Goal: Task Accomplishment & Management: Use online tool/utility

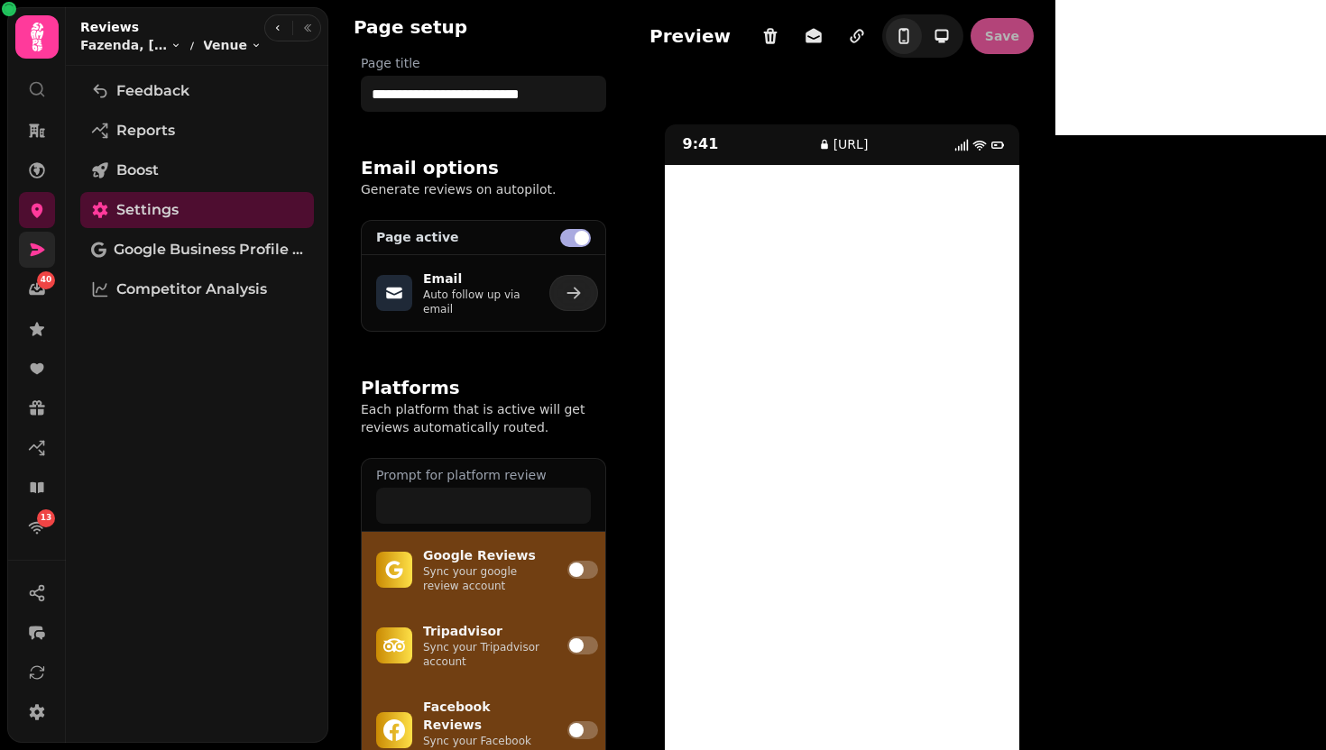
click at [46, 239] on link at bounding box center [37, 250] width 36 height 36
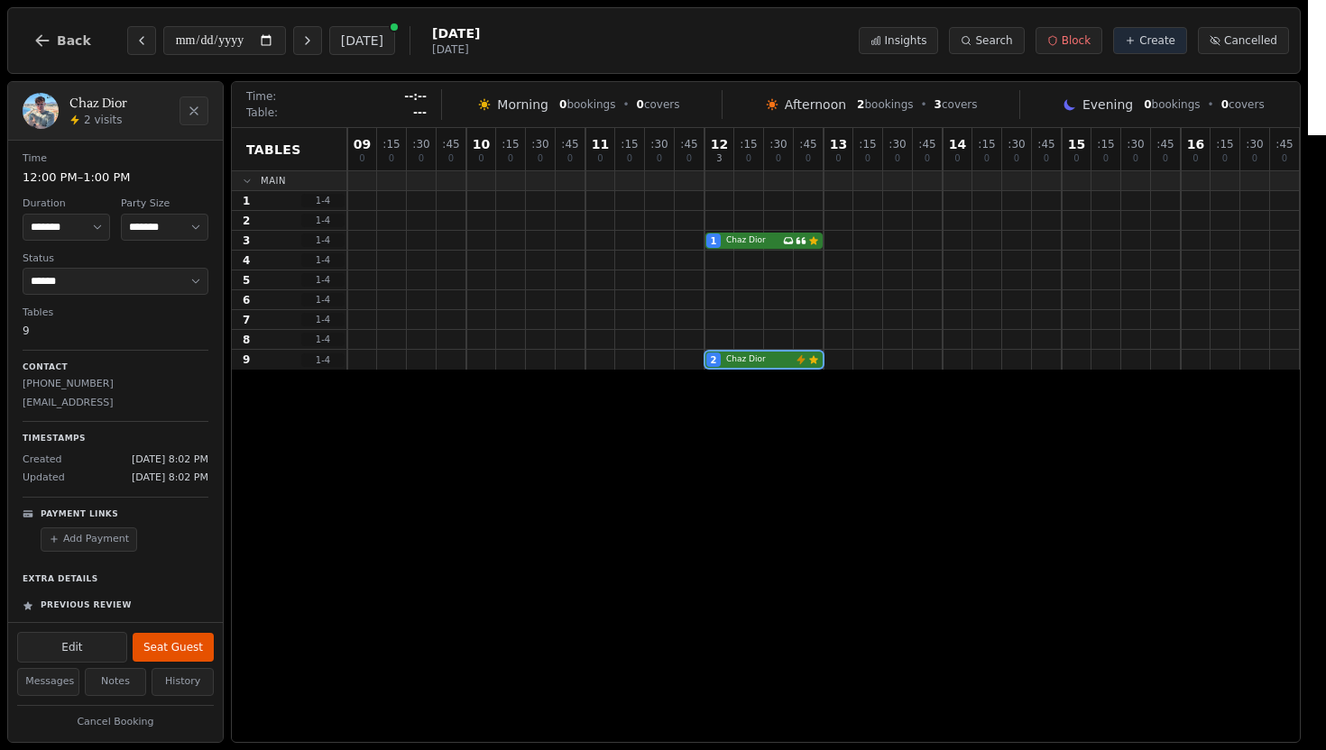
select select "****"
select select "*"
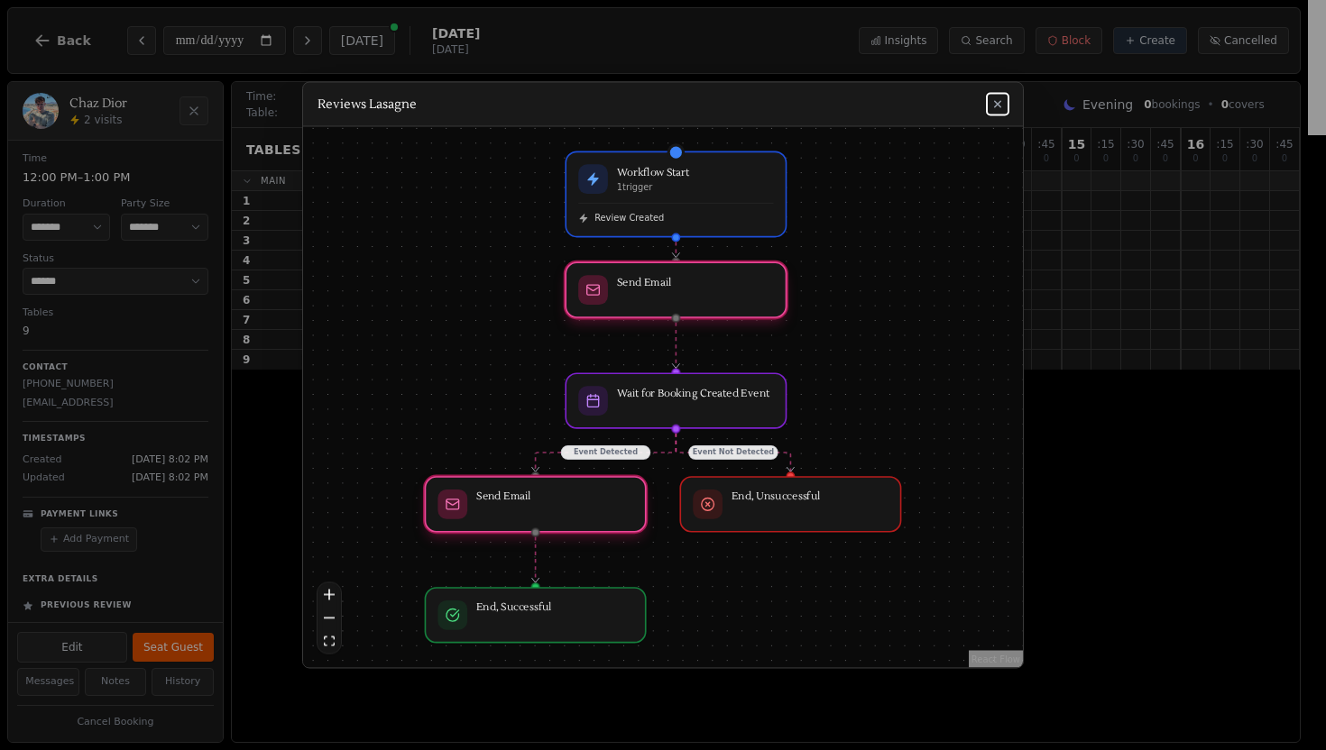
scroll to position [158, 0]
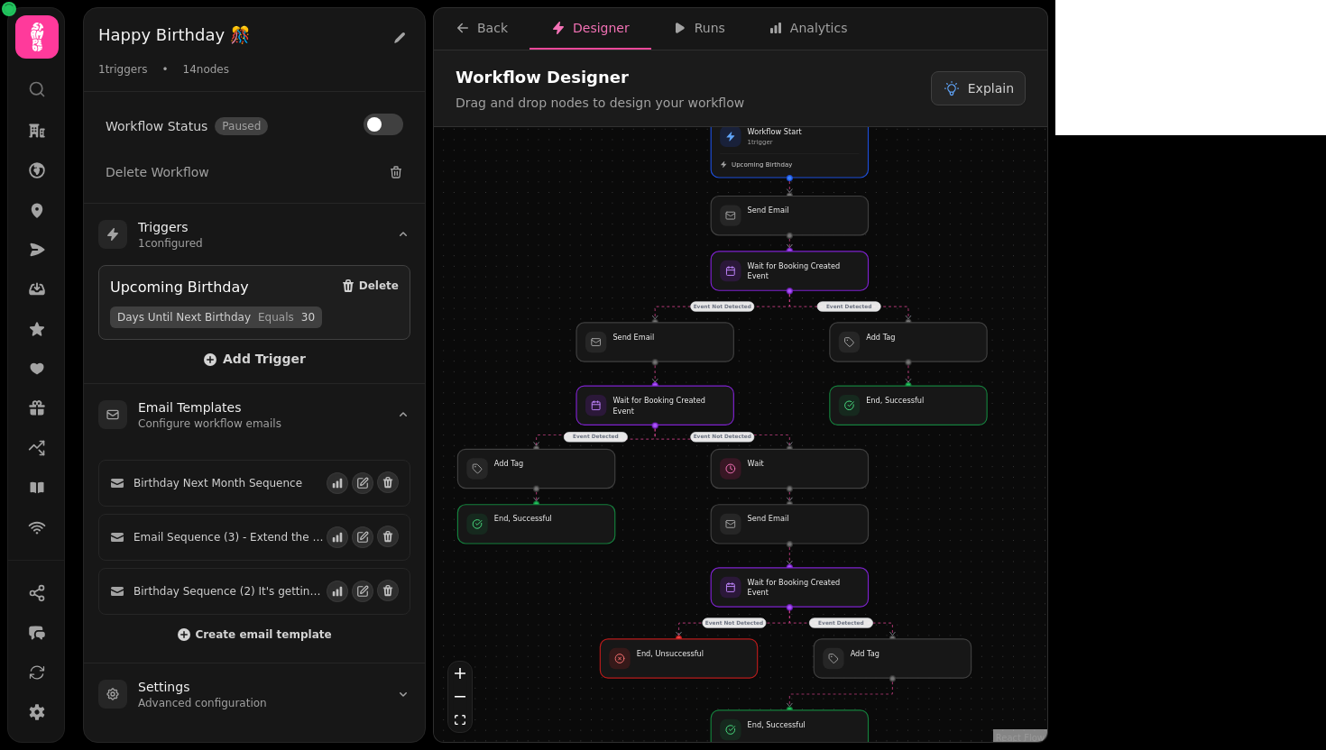
drag, startPoint x: 532, startPoint y: 265, endPoint x: 546, endPoint y: 272, distance: 15.3
click at [544, 271] on div "Event Detected Event Not Detected Event Detected Event Not Detected Event Not D…" at bounding box center [740, 437] width 613 height 620
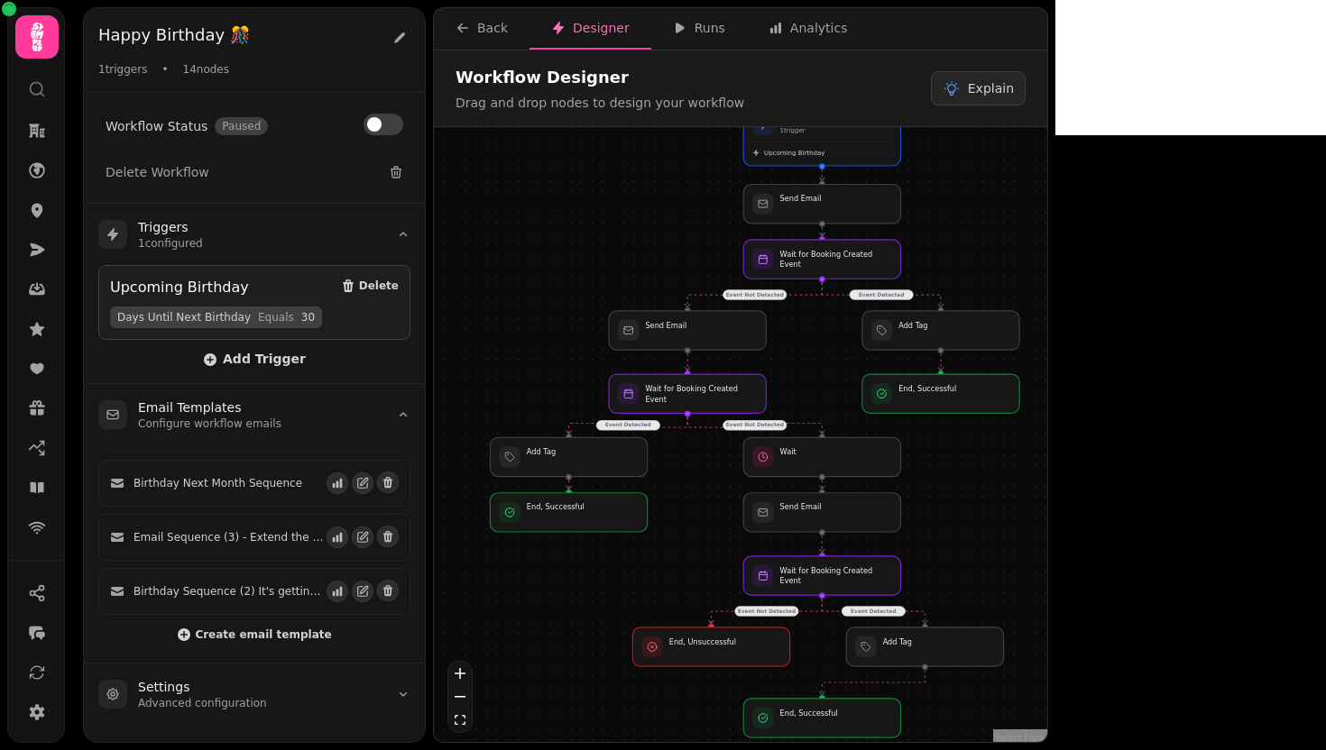
drag, startPoint x: 560, startPoint y: 289, endPoint x: 586, endPoint y: 254, distance: 43.8
click at [586, 254] on div "Event Detected Event Not Detected Event Detected Event Not Detected Event Not D…" at bounding box center [740, 437] width 613 height 620
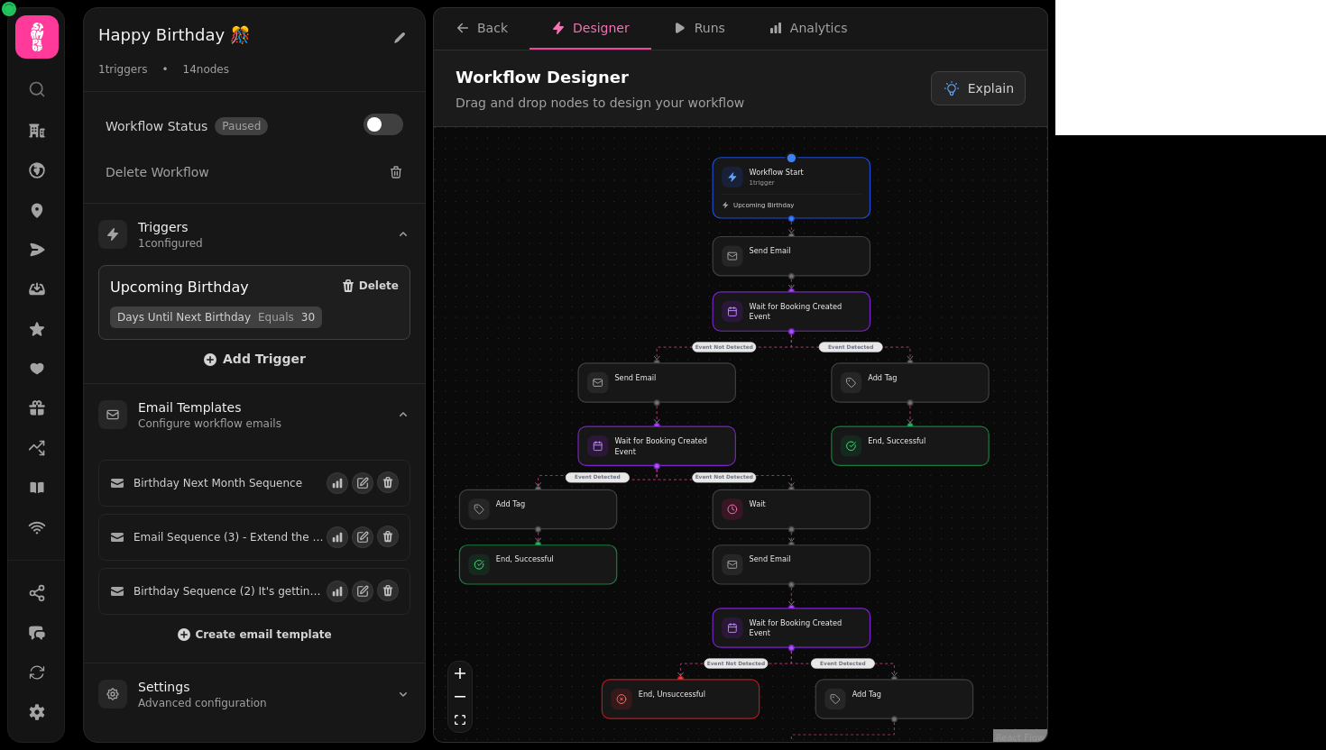
drag, startPoint x: 568, startPoint y: 291, endPoint x: 535, endPoint y: 360, distance: 76.2
click at [535, 360] on div "Event Detected Event Not Detected Event Detected Event Not Detected Event Not D…" at bounding box center [740, 437] width 613 height 620
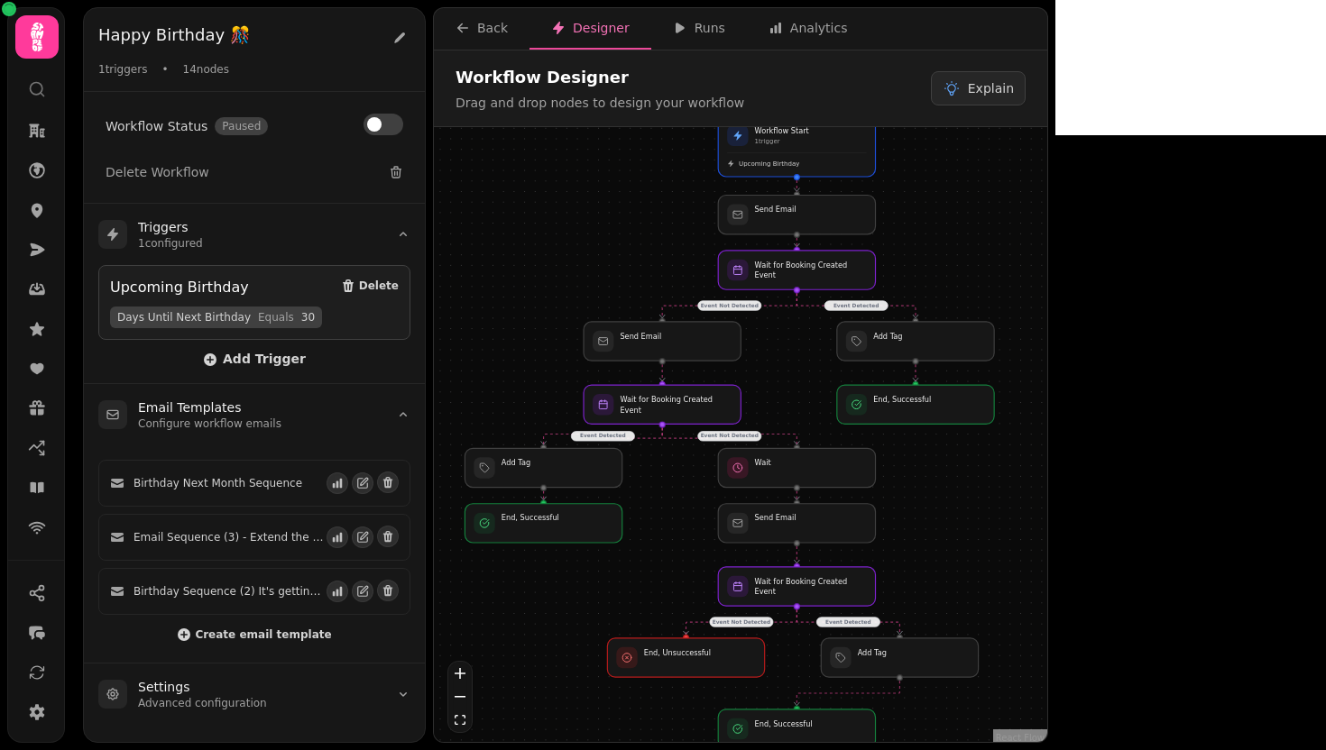
drag, startPoint x: 535, startPoint y: 360, endPoint x: 540, endPoint y: 317, distance: 42.7
click at [540, 317] on div "Event Detected Event Not Detected Event Detected Event Not Detected Event Not D…" at bounding box center [740, 437] width 613 height 620
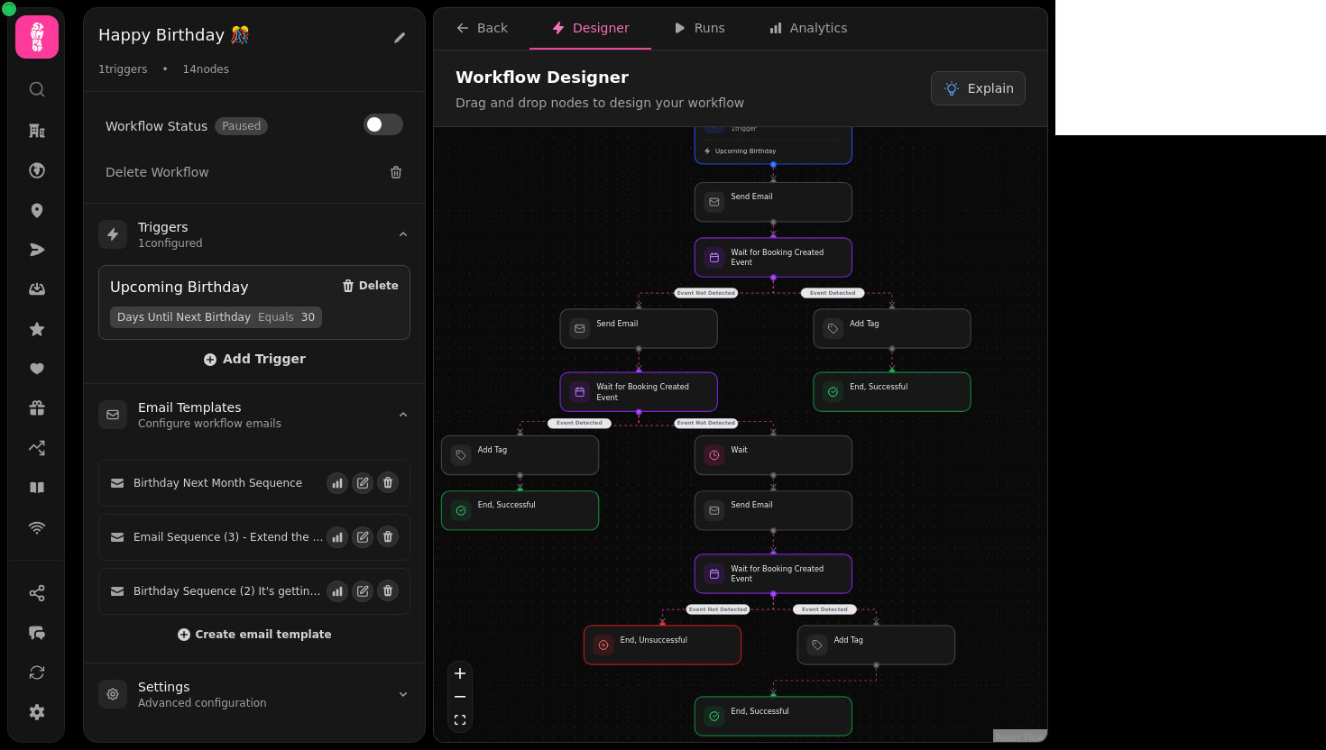
drag, startPoint x: 540, startPoint y: 317, endPoint x: 519, endPoint y: 306, distance: 23.8
click at [519, 306] on div "Event Detected Event Not Detected Event Detected Event Not Detected Event Not D…" at bounding box center [740, 437] width 613 height 620
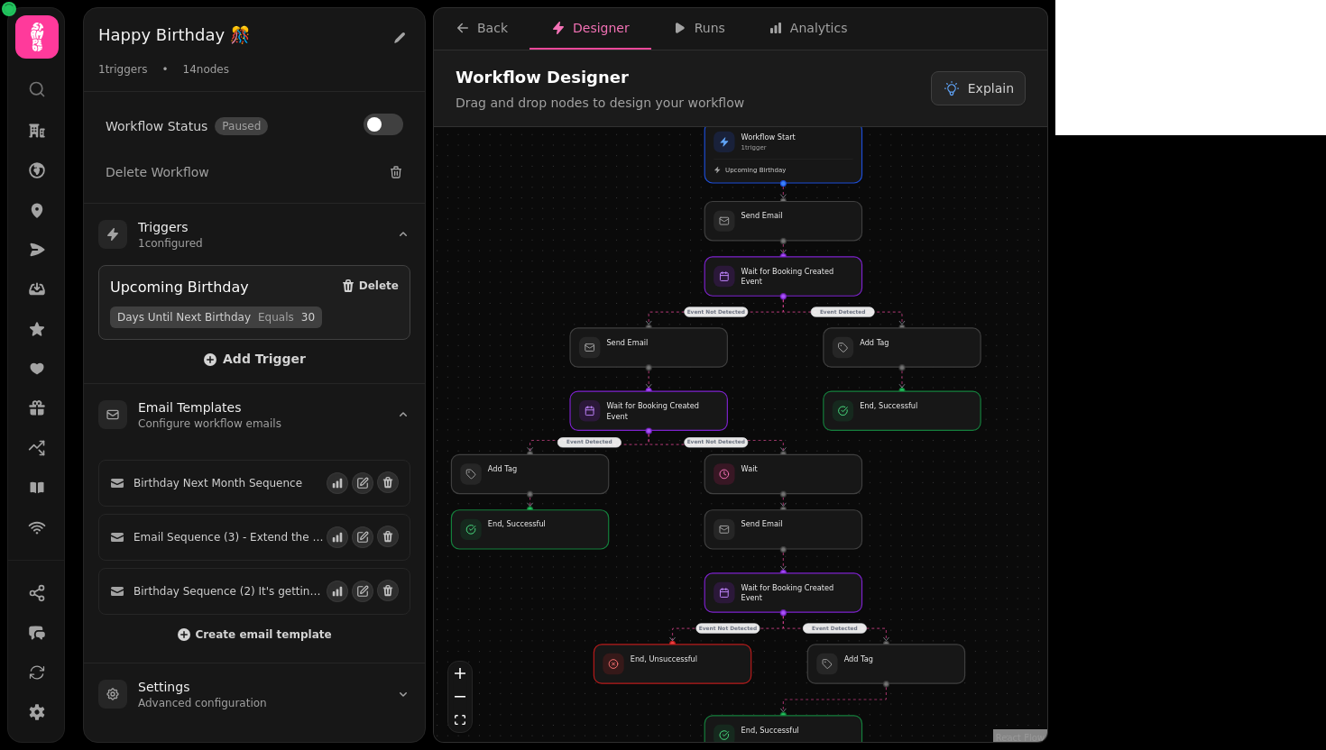
drag, startPoint x: 753, startPoint y: 361, endPoint x: 769, endPoint y: 402, distance: 44.5
click at [769, 401] on div "Event Detected Event Not Detected Event Detected Event Not Detected Event Not D…" at bounding box center [740, 437] width 613 height 620
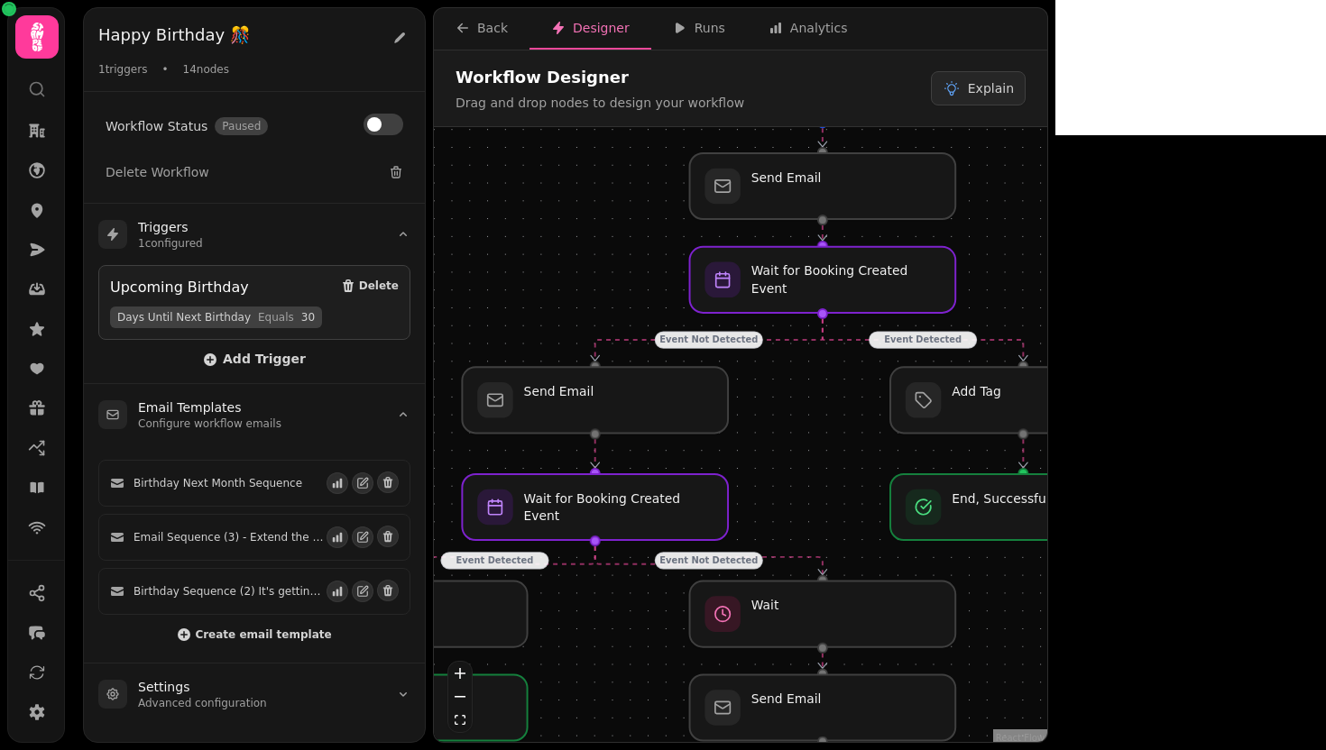
drag, startPoint x: 769, startPoint y: 398, endPoint x: 824, endPoint y: 578, distance: 188.6
click at [824, 578] on div "Event Detected Event Not Detected Event Detected Event Not Detected Event Not D…" at bounding box center [740, 437] width 613 height 620
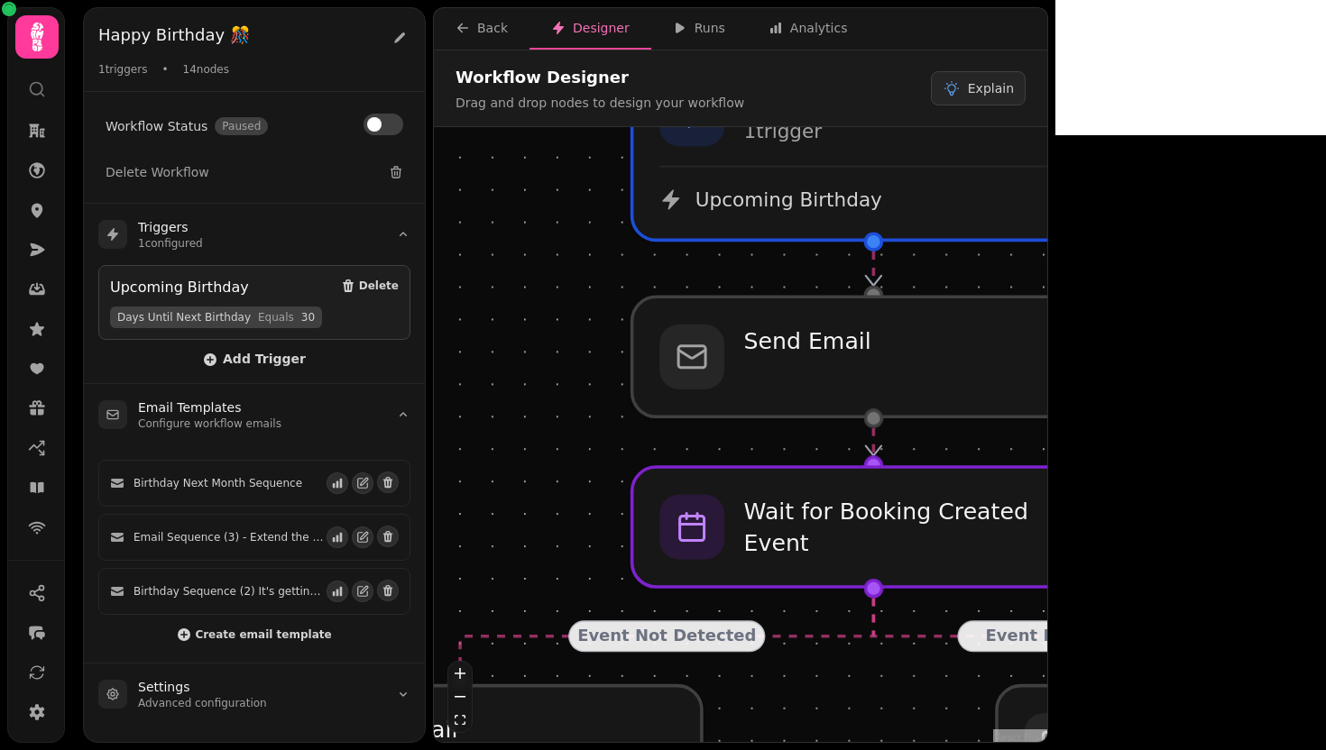
drag, startPoint x: 841, startPoint y: 528, endPoint x: 834, endPoint y: 741, distance: 212.9
click at [834, 741] on div "Event Detected Event Not Detected Event Detected Event Not Detected Event Not D…" at bounding box center [740, 437] width 613 height 620
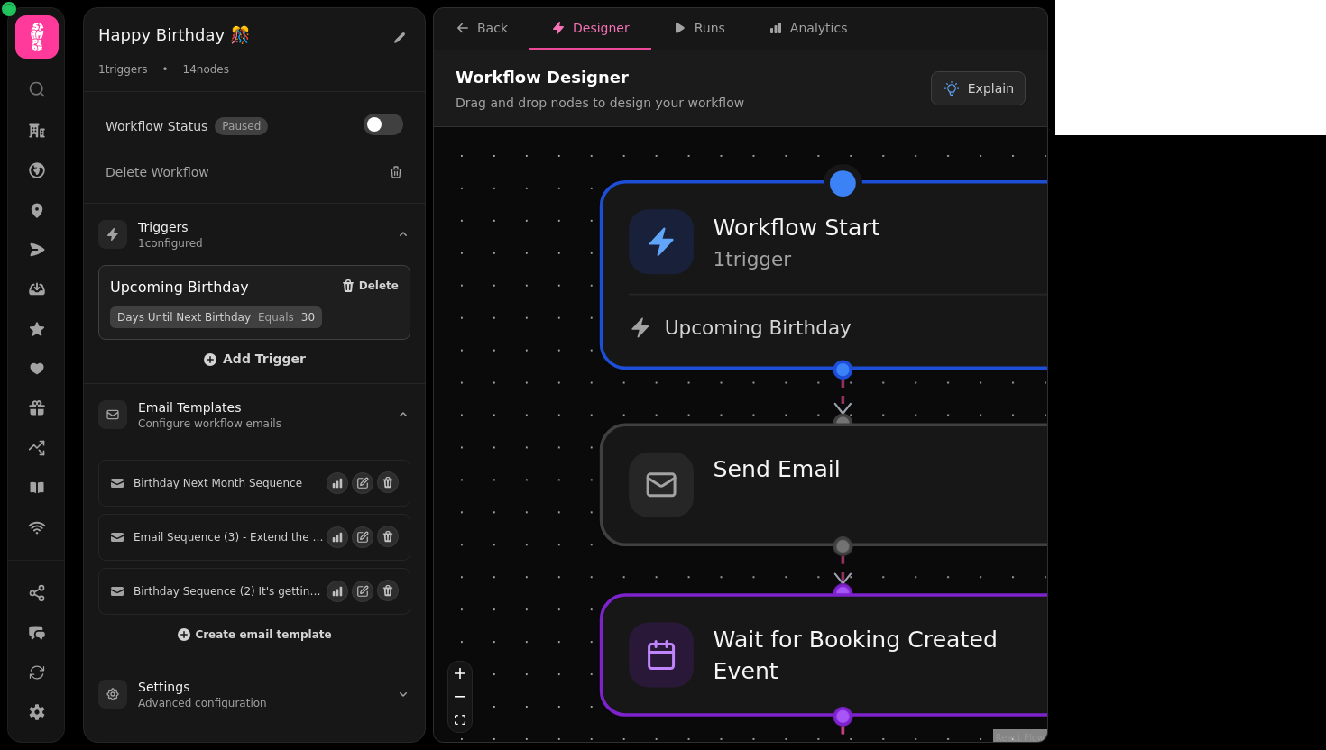
drag, startPoint x: 1188, startPoint y: 528, endPoint x: 1158, endPoint y: 651, distance: 126.2
click at [1047, 651] on div "Event Detected Event Not Detected Event Detected Event Not Detected Event Not D…" at bounding box center [740, 437] width 613 height 620
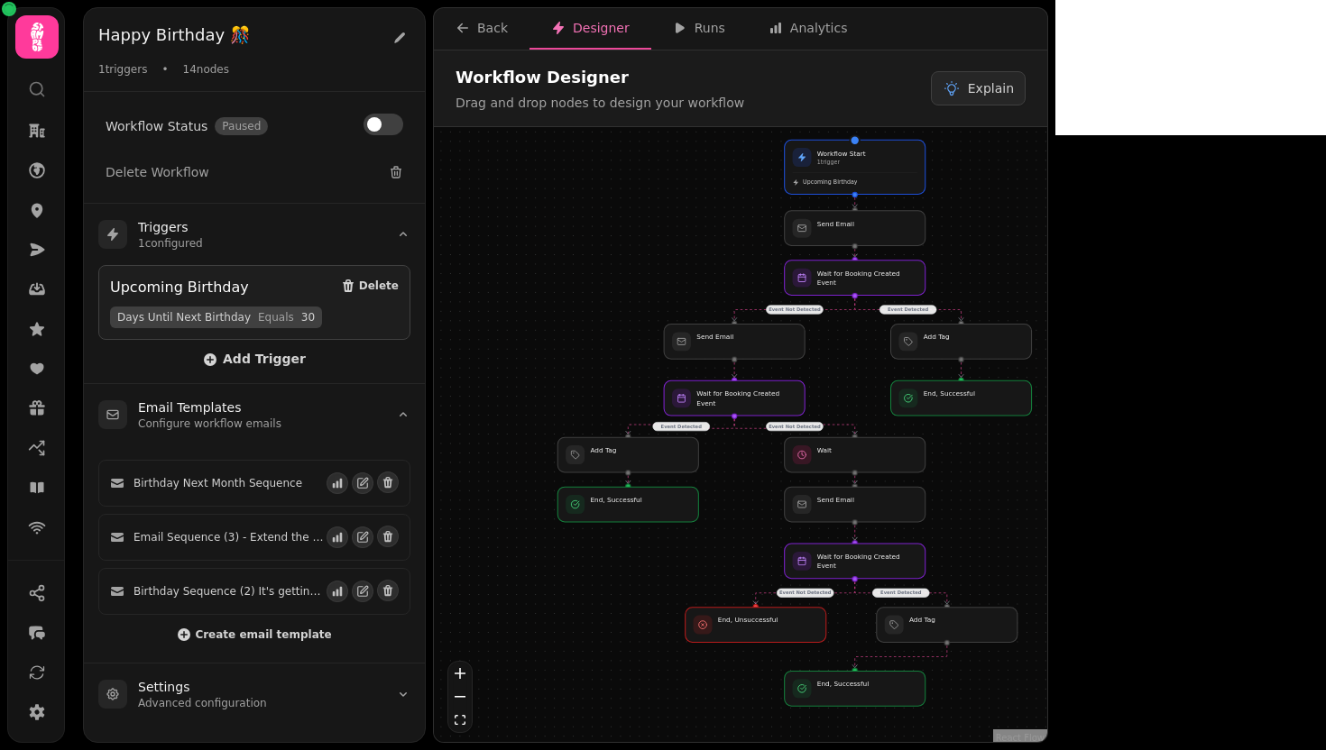
drag, startPoint x: 799, startPoint y: 461, endPoint x: 586, endPoint y: 88, distance: 428.9
click at [586, 88] on div "Workflow Designer Drag and drop nodes to design your workflow Explain Event Det…" at bounding box center [740, 396] width 613 height 692
